Goal: Task Accomplishment & Management: Manage account settings

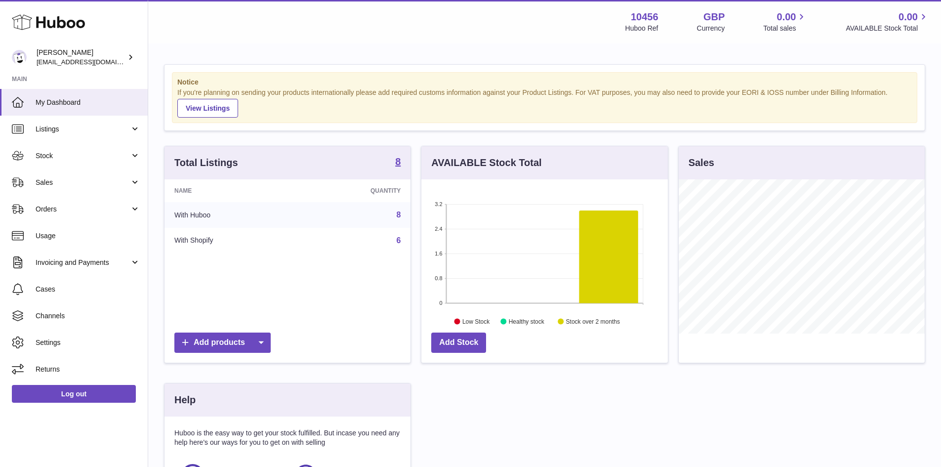
scroll to position [154, 246]
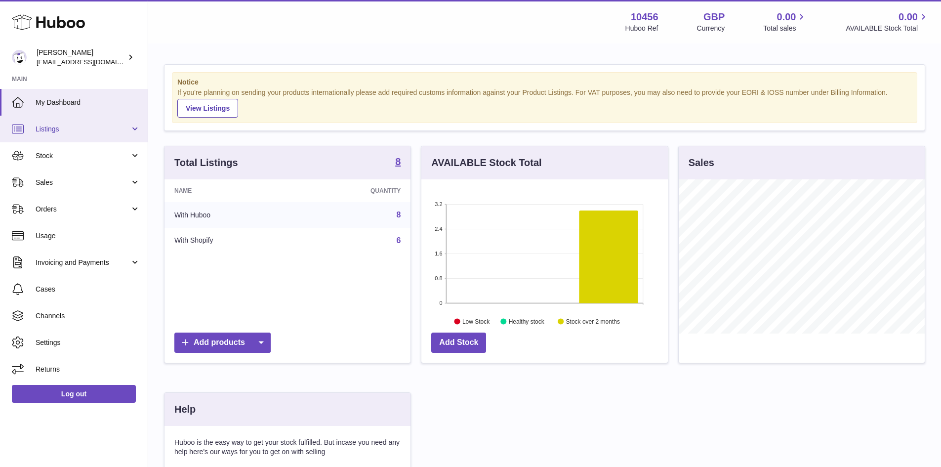
click at [73, 129] on span "Listings" at bounding box center [83, 128] width 94 height 9
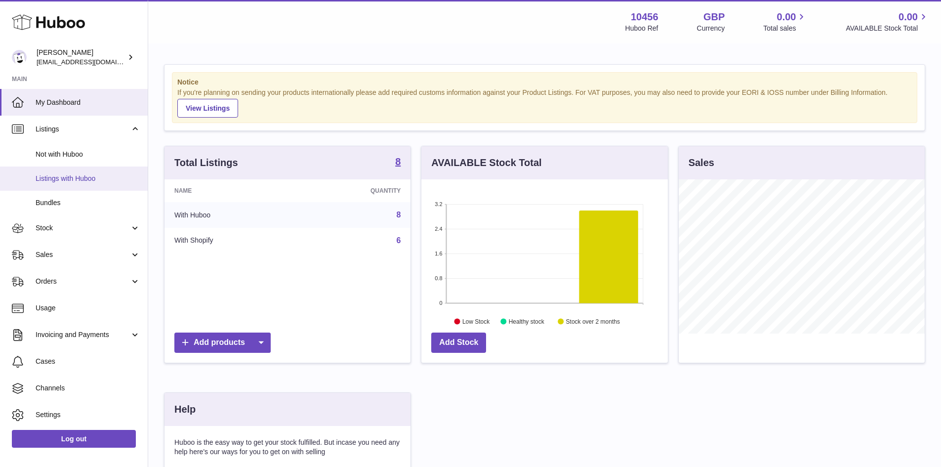
click at [86, 179] on span "Listings with Huboo" at bounding box center [88, 178] width 105 height 9
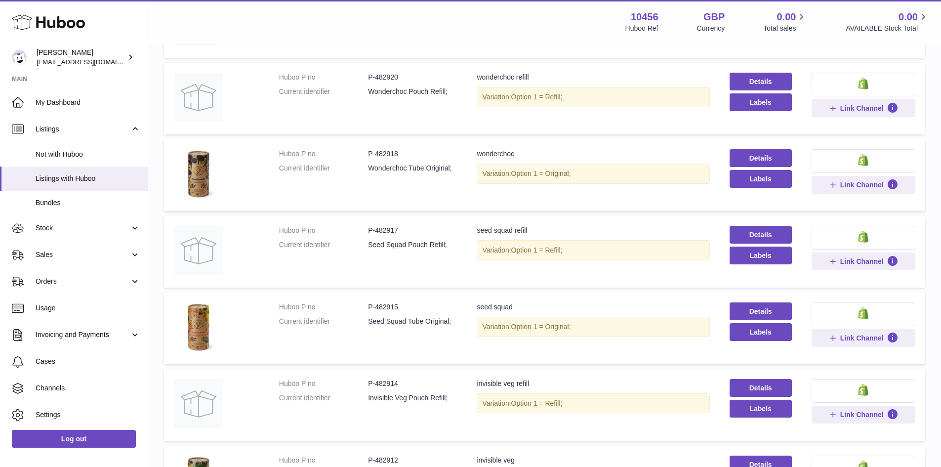
scroll to position [250, 0]
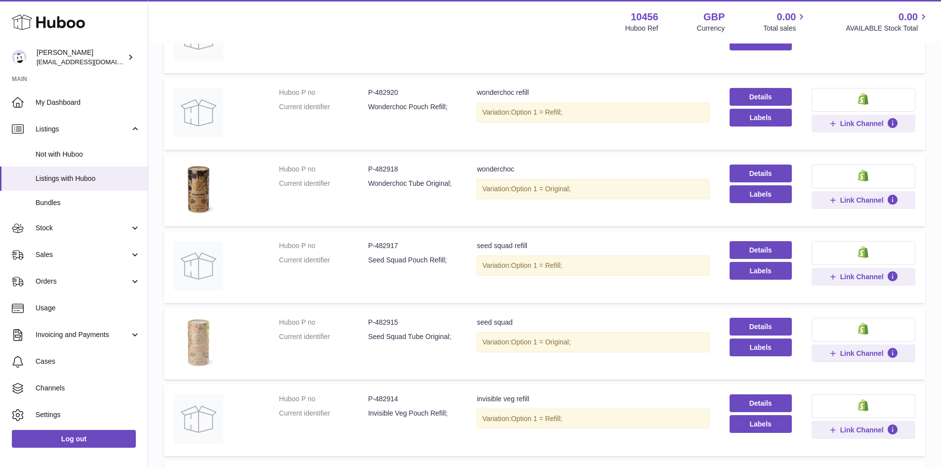
click at [196, 337] on img at bounding box center [198, 341] width 49 height 49
click at [204, 182] on img at bounding box center [198, 188] width 49 height 49
